Goal: Check status: Check status

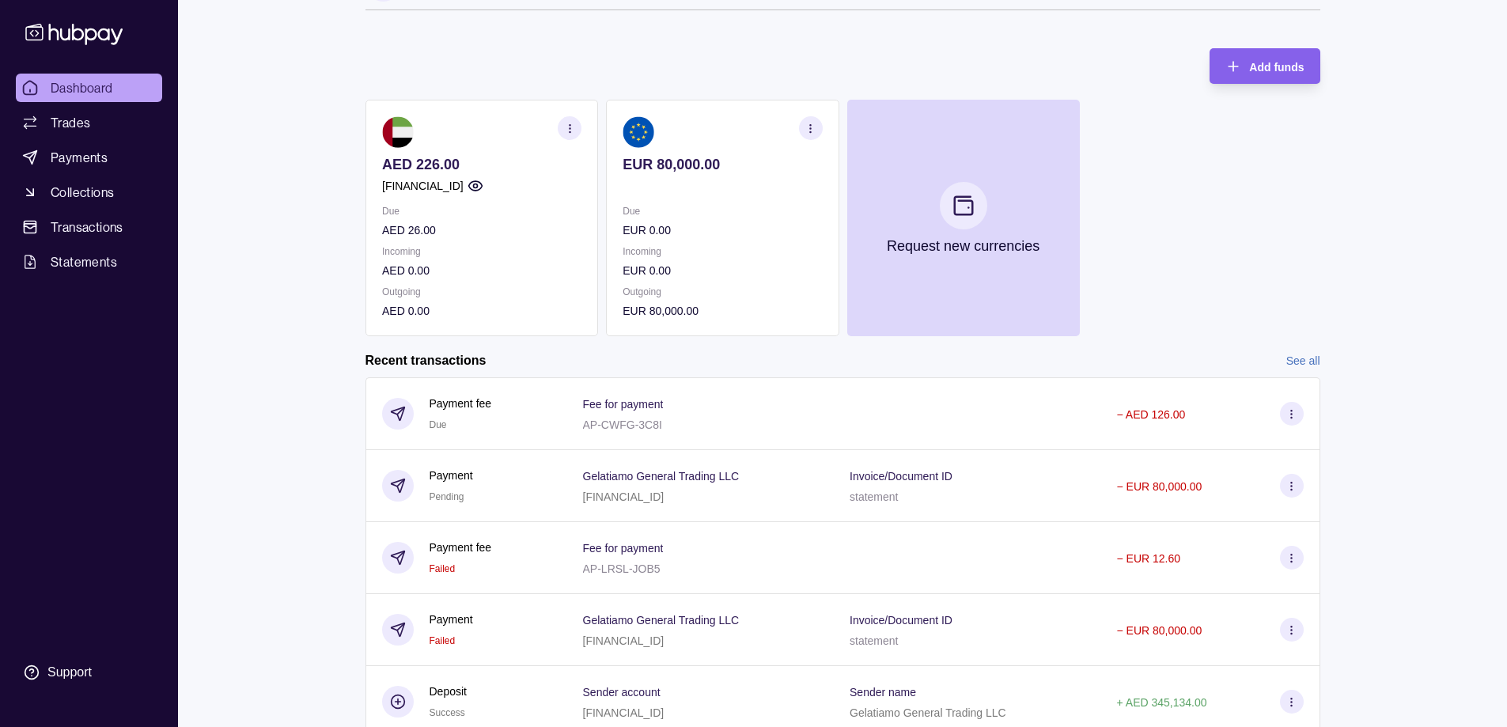
scroll to position [79, 0]
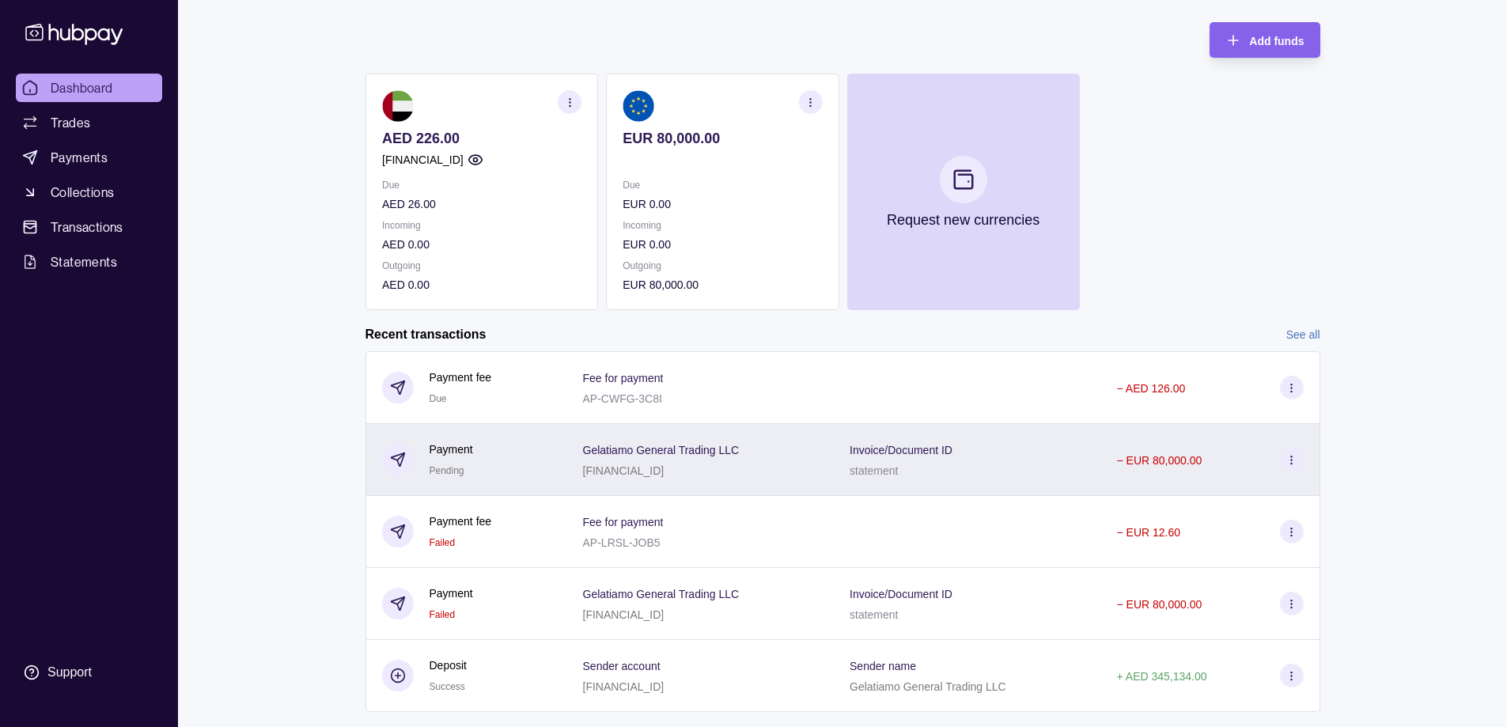
click at [760, 460] on div "Gelatiamo General Trading LLC [FINANCIAL_ID]" at bounding box center [700, 460] width 235 height 40
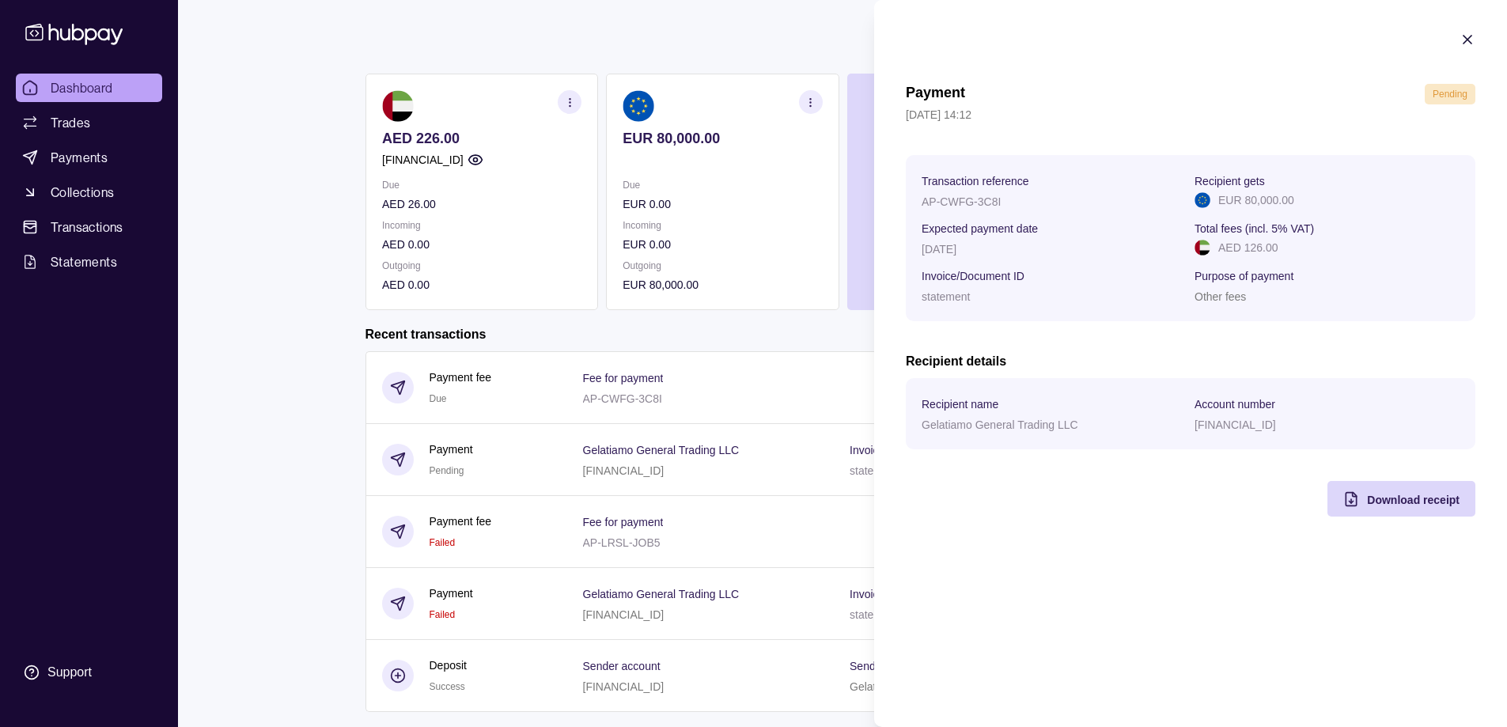
click at [1466, 40] on icon "button" at bounding box center [1467, 40] width 16 height 16
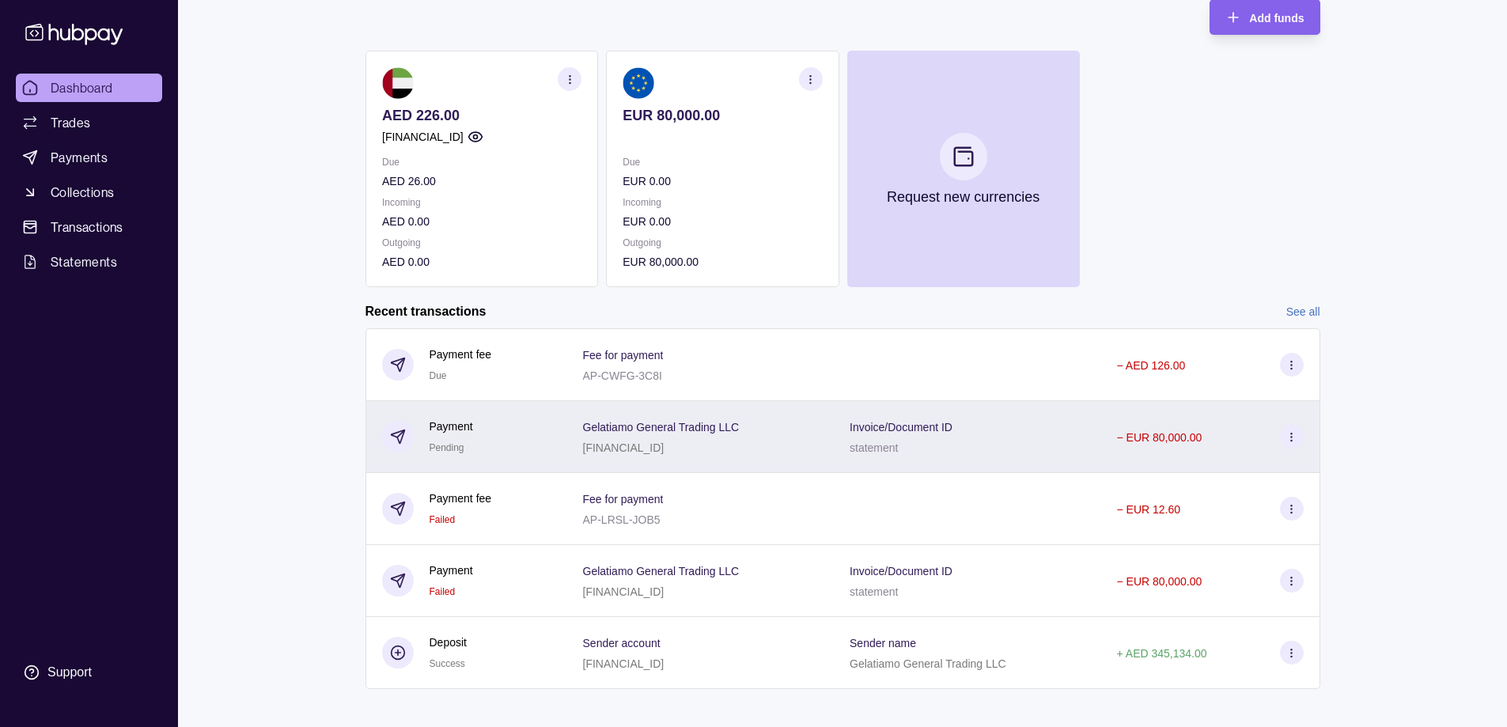
scroll to position [115, 0]
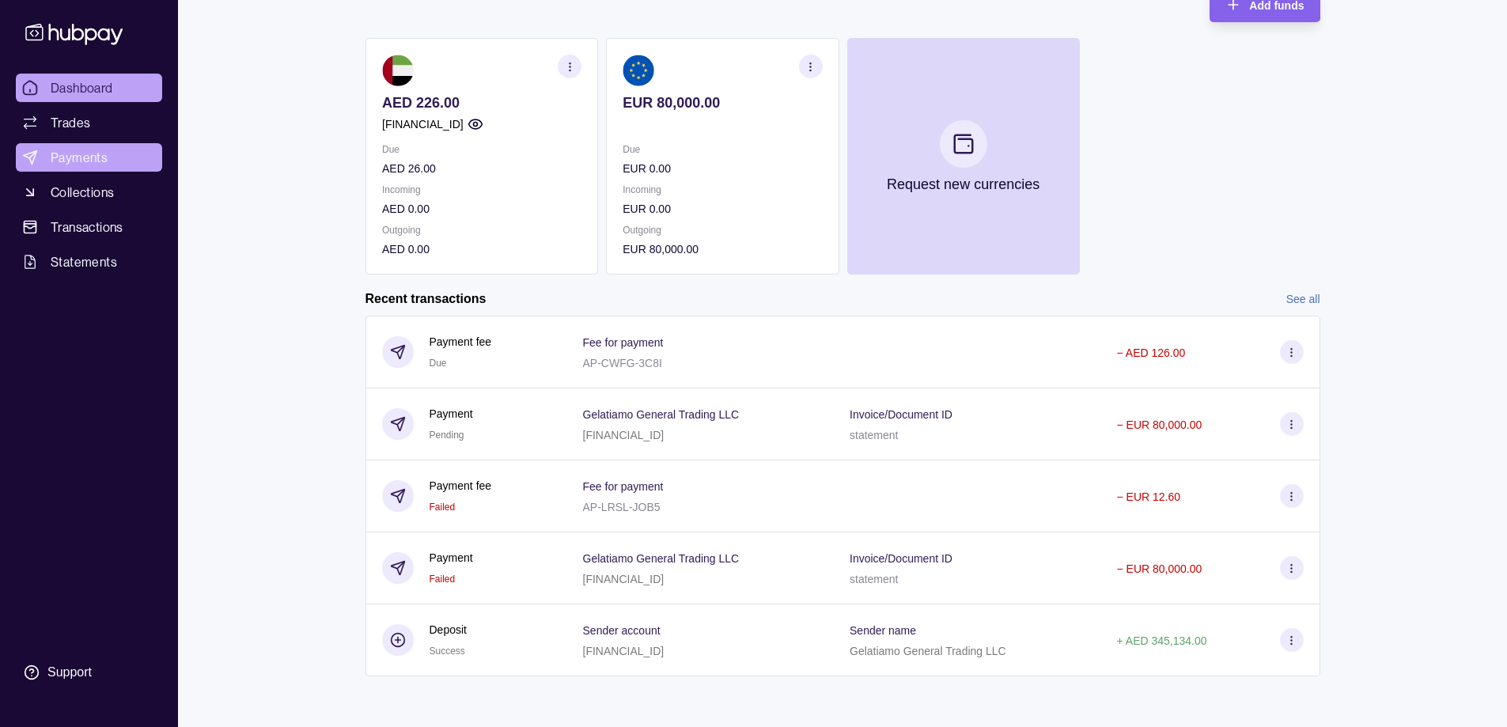
click at [51, 161] on span "Payments" at bounding box center [79, 157] width 57 height 19
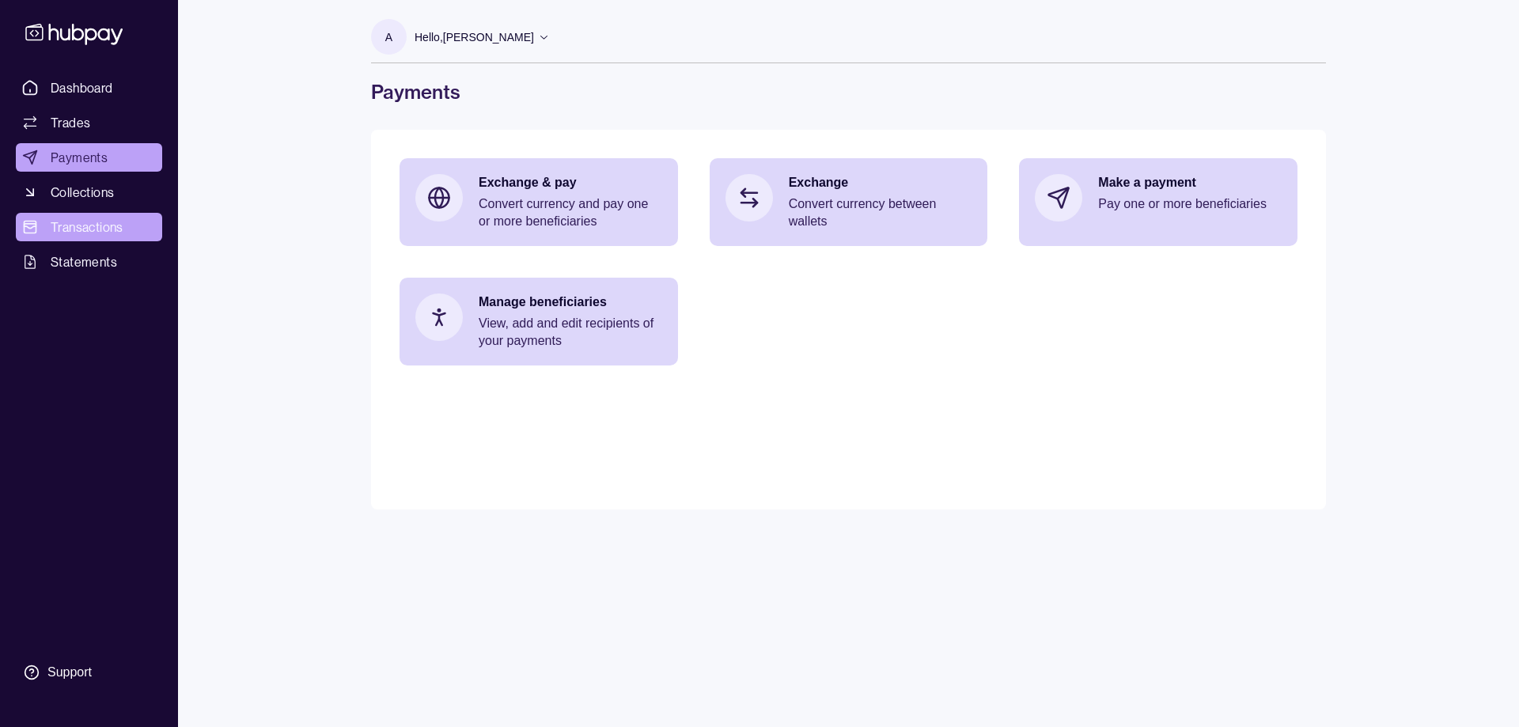
click at [89, 233] on span "Transactions" at bounding box center [87, 227] width 73 height 19
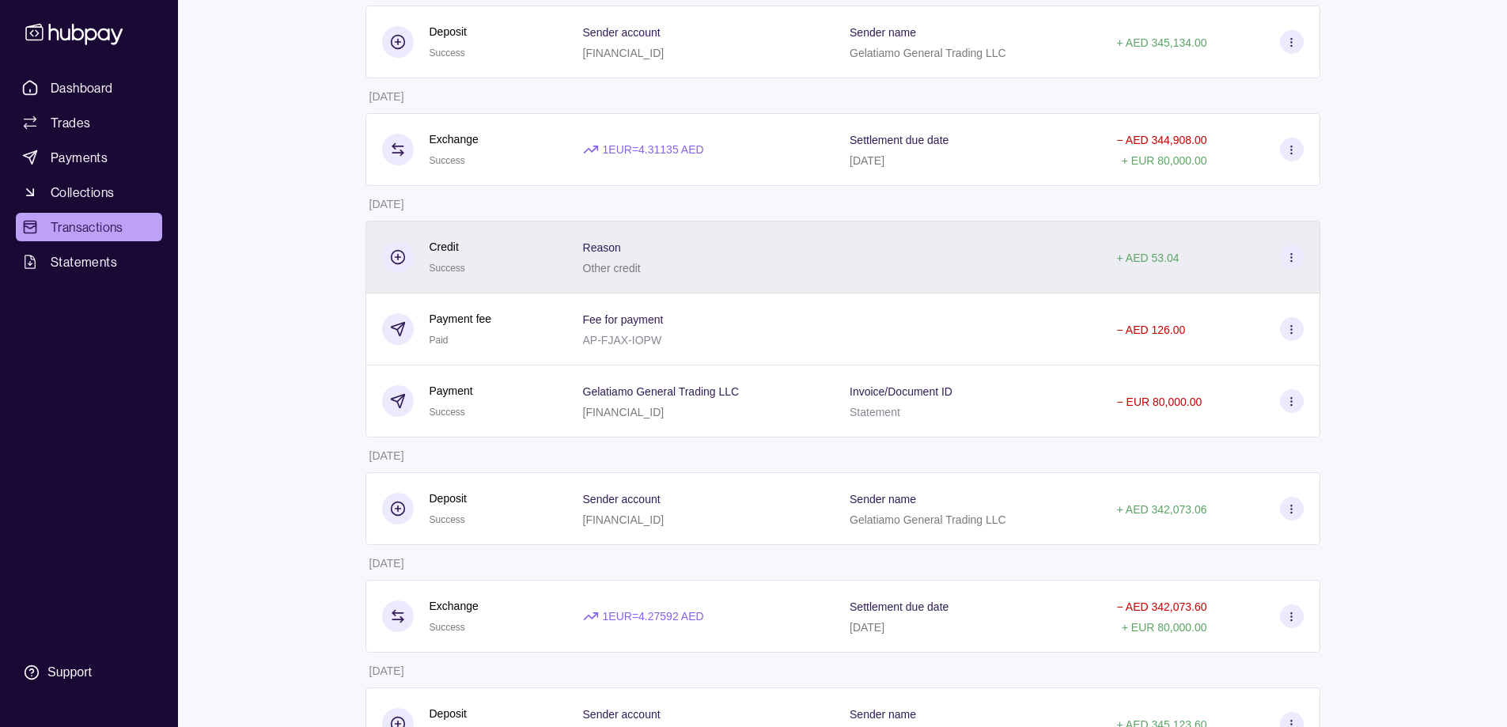
scroll to position [554, 0]
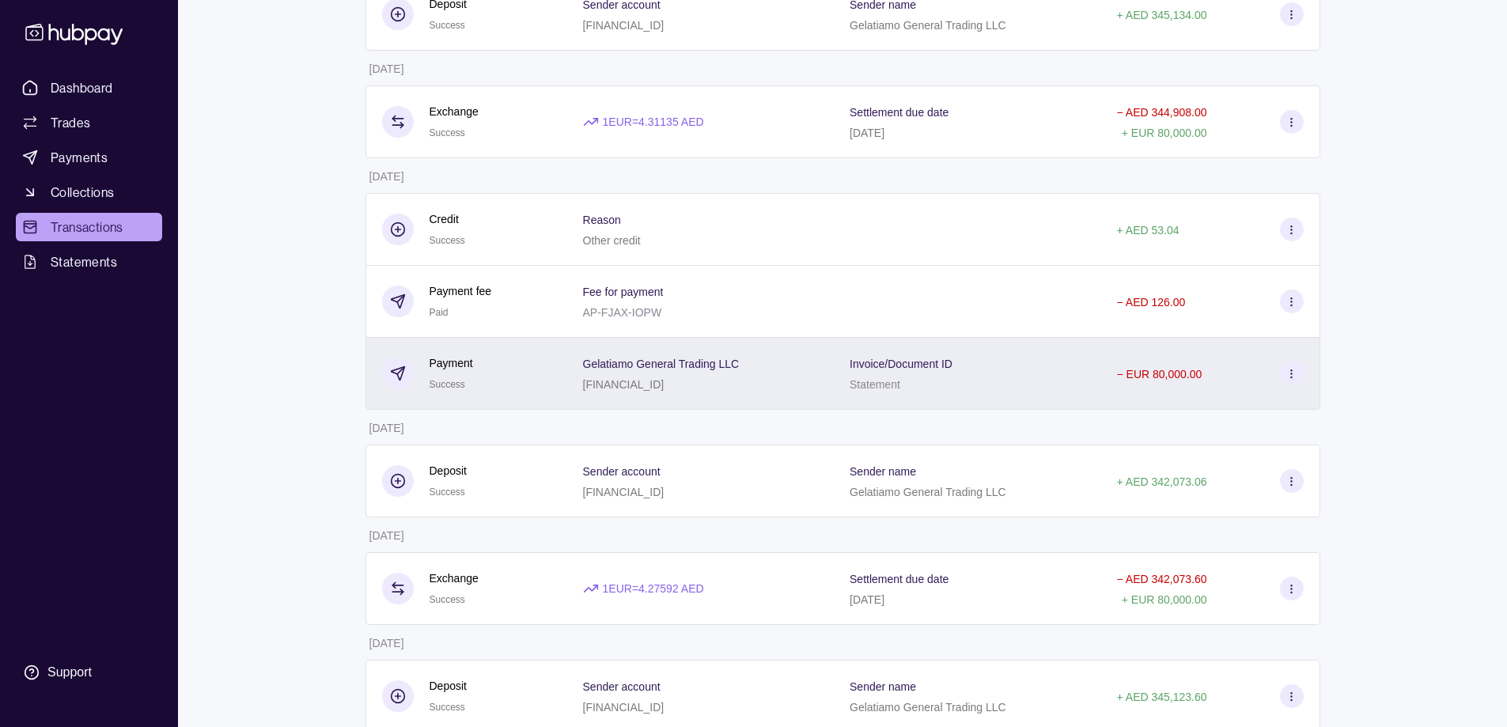
click at [588, 391] on div "[FINANCIAL_ID]" at bounding box center [661, 383] width 157 height 19
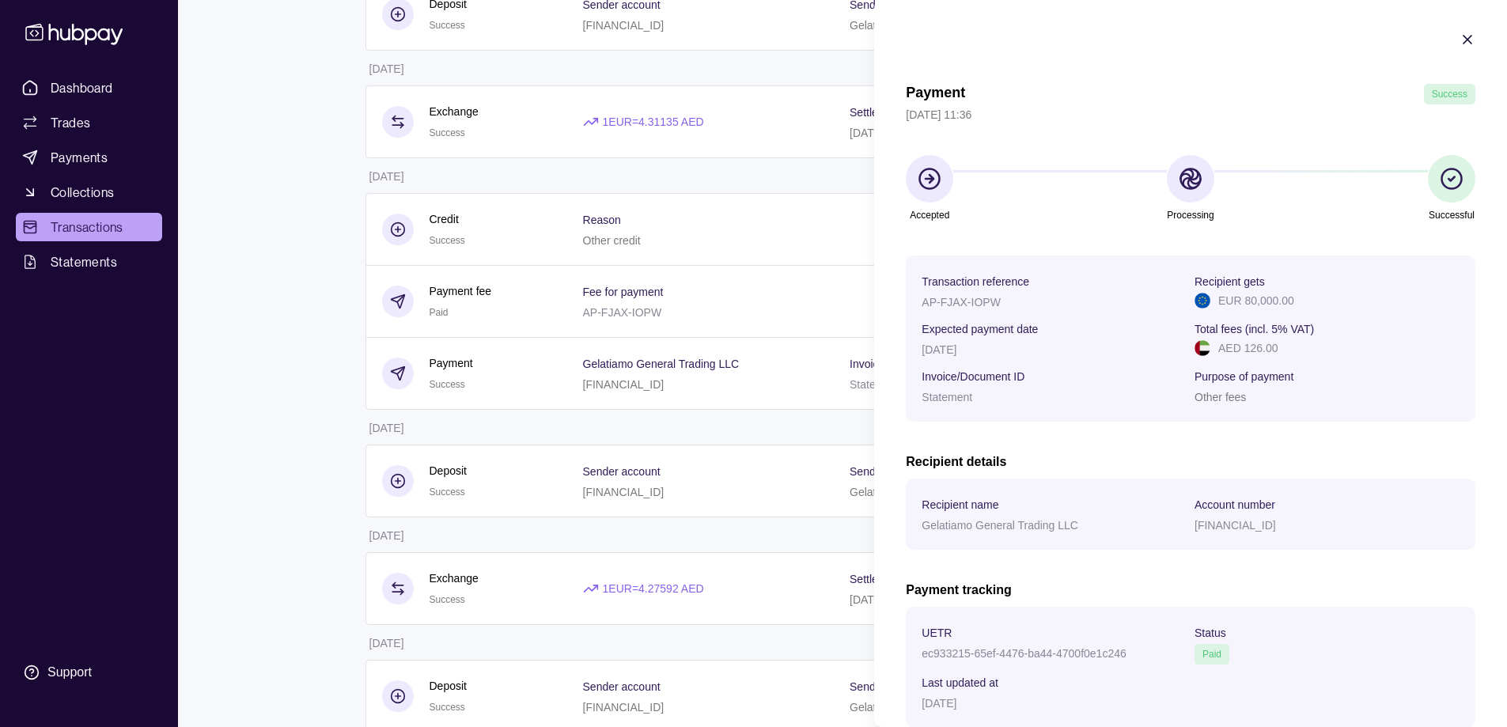
click at [1463, 39] on icon "button" at bounding box center [1467, 40] width 8 height 8
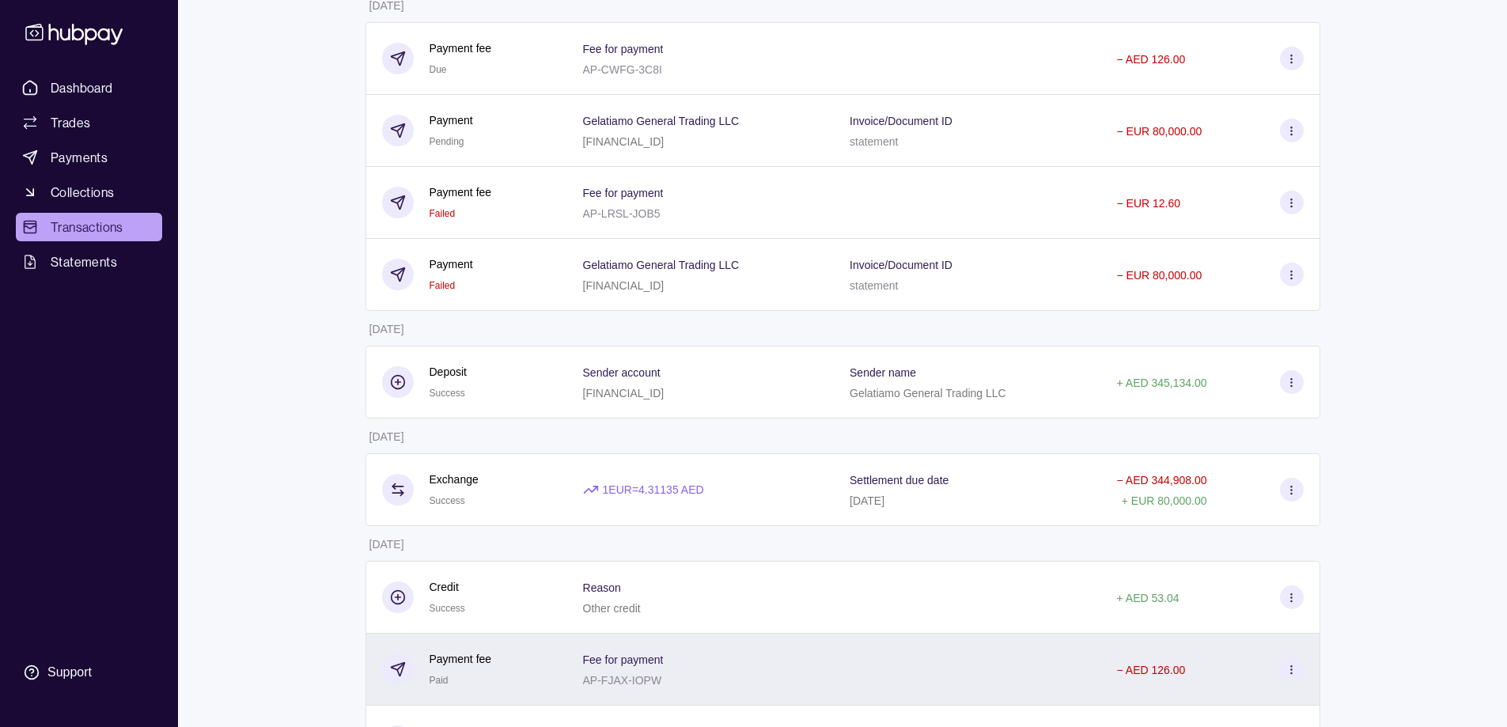
scroll to position [158, 0]
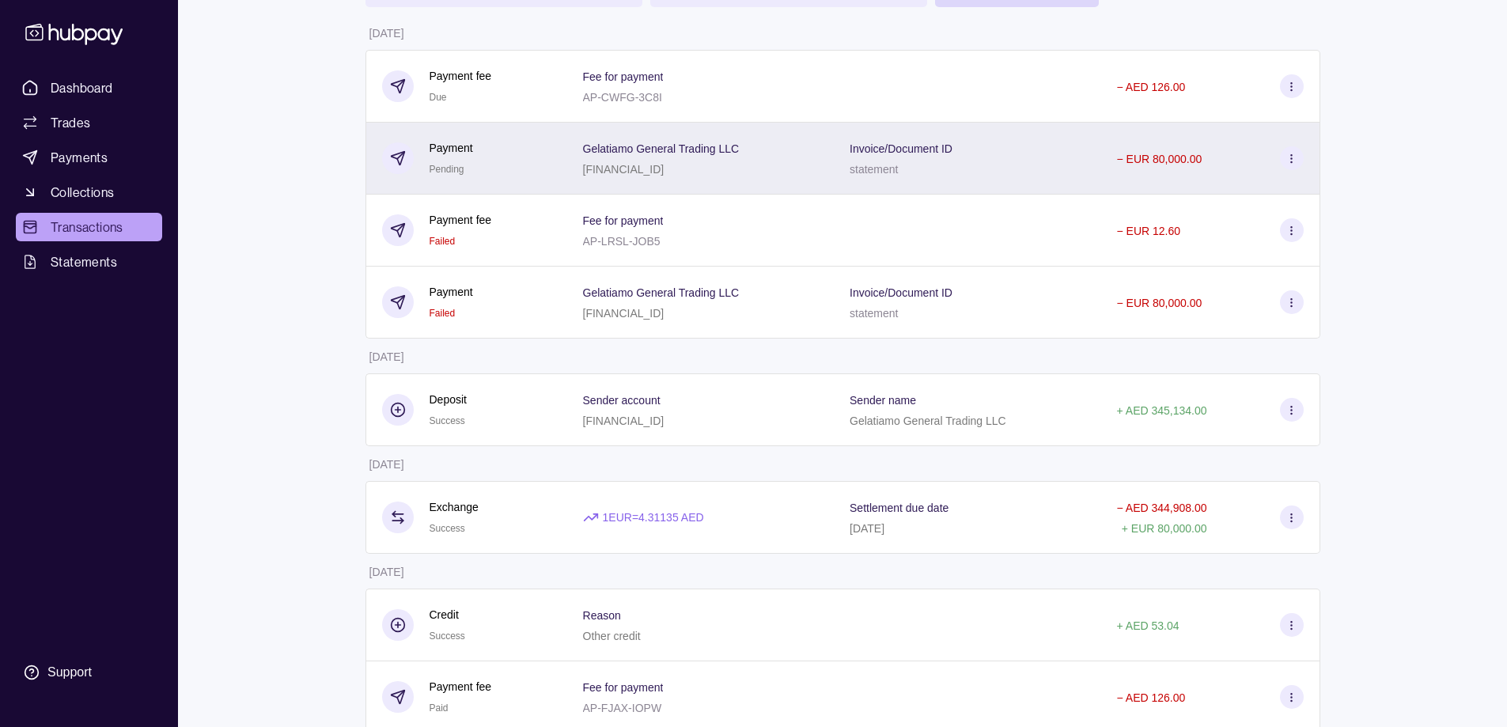
click at [923, 191] on div "Invoice/Document ID statement" at bounding box center [967, 159] width 267 height 72
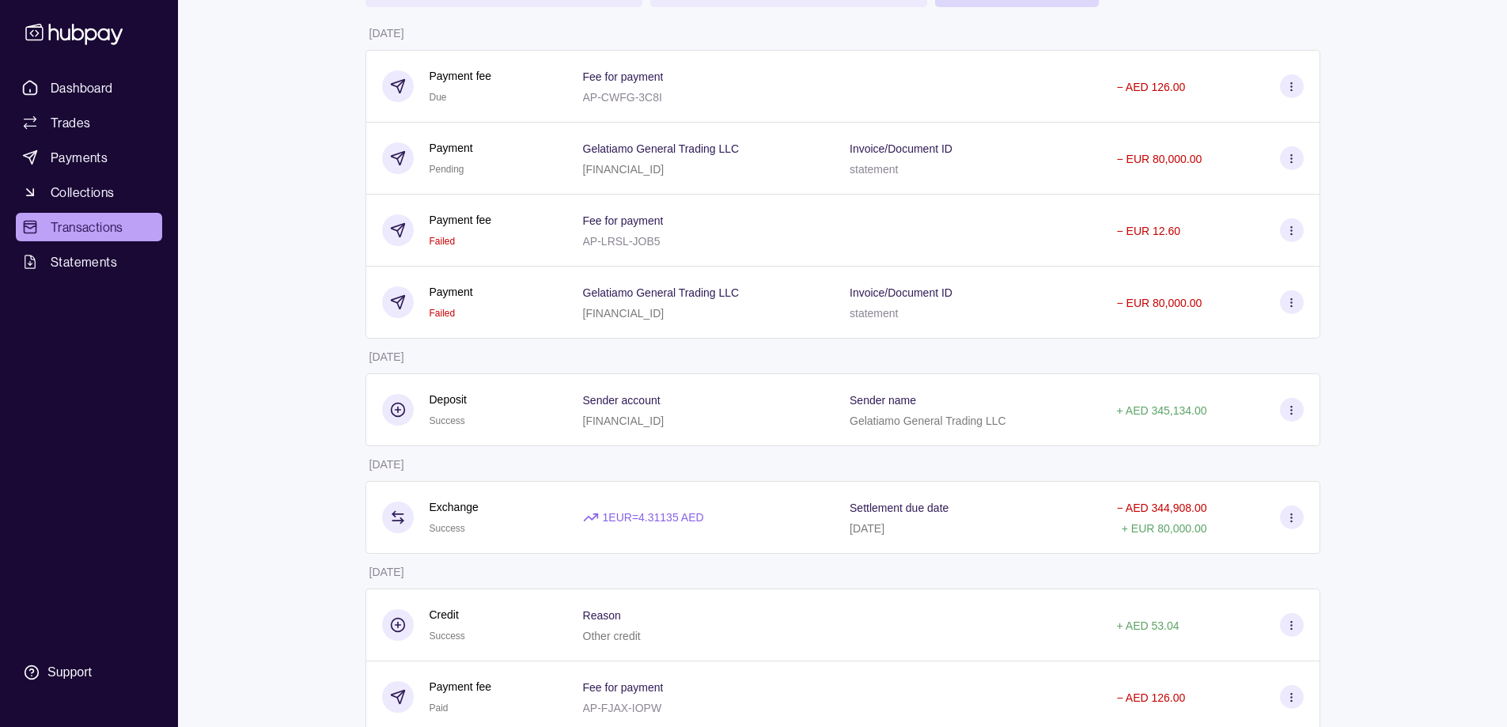
click at [842, 304] on div "Invoice/Document ID statement" at bounding box center [967, 303] width 267 height 72
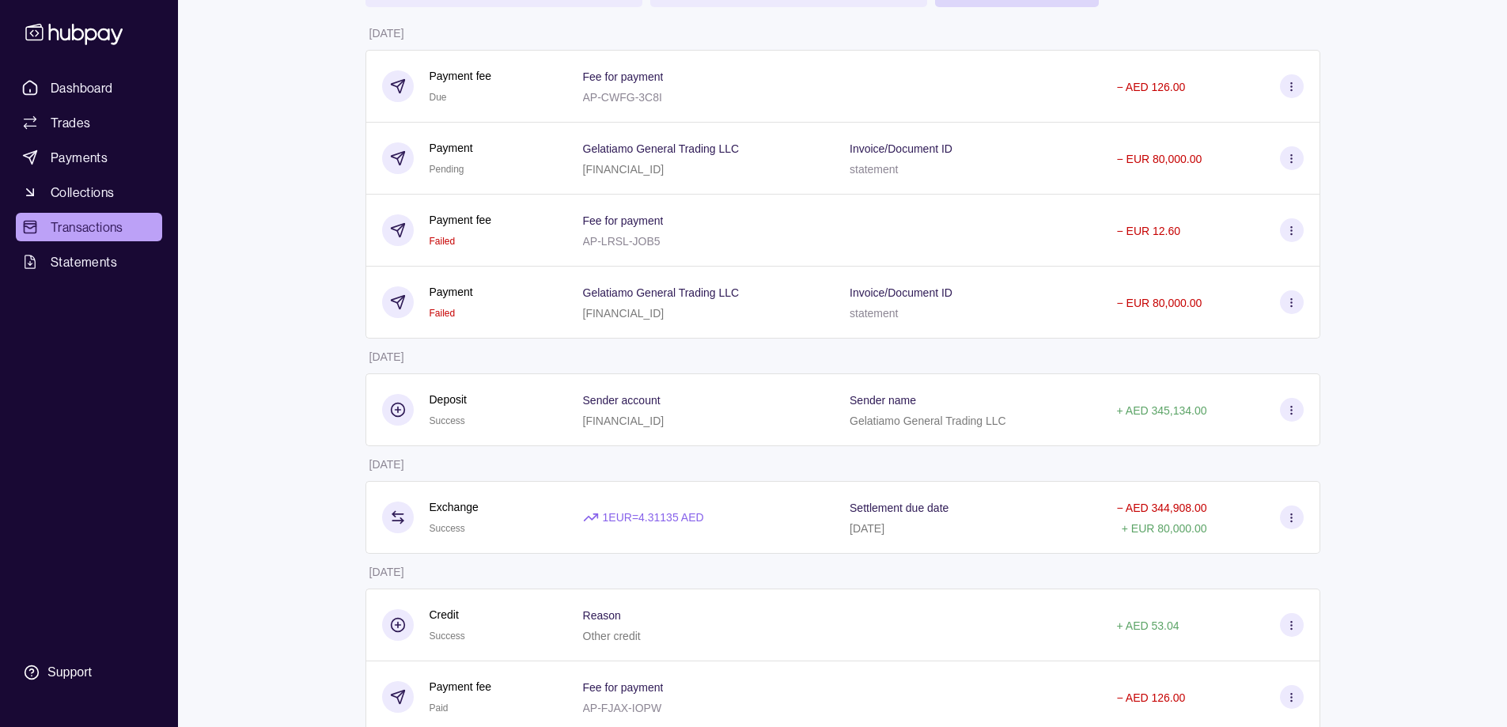
click at [836, 248] on div at bounding box center [967, 231] width 267 height 72
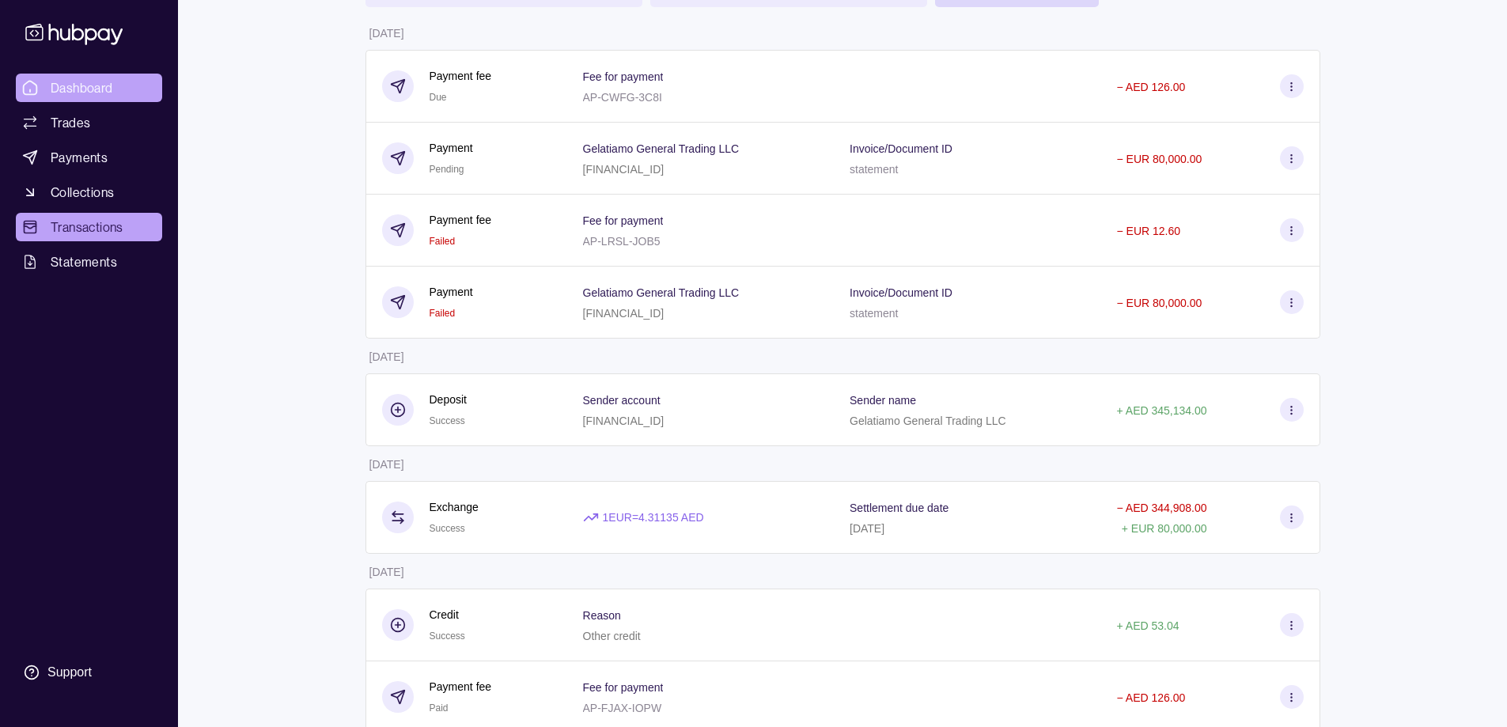
click at [106, 93] on span "Dashboard" at bounding box center [82, 87] width 62 height 19
